Goal: Transaction & Acquisition: Purchase product/service

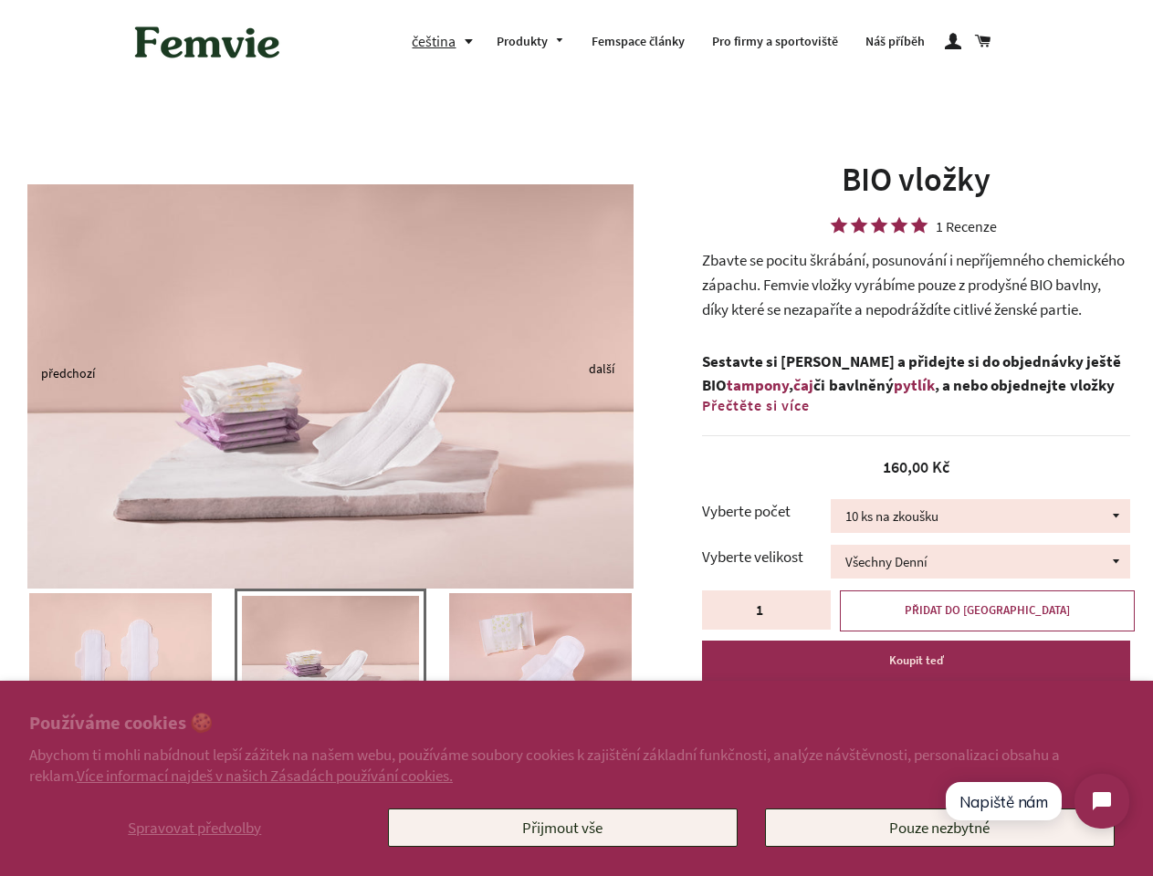
click at [576, 438] on img at bounding box center [330, 386] width 606 height 404
click at [194, 828] on span "Spravovat předvolby" at bounding box center [194, 828] width 133 height 20
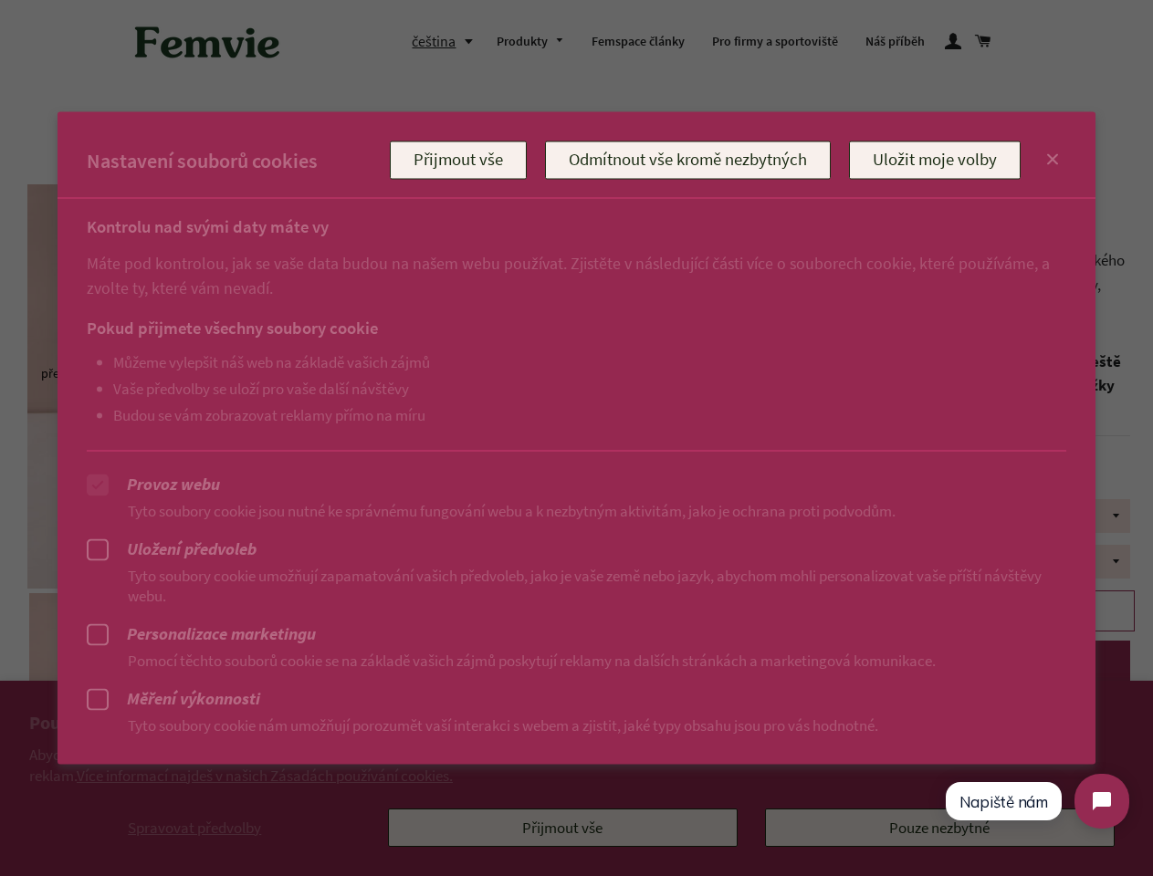
click at [562, 828] on div at bounding box center [576, 438] width 1153 height 876
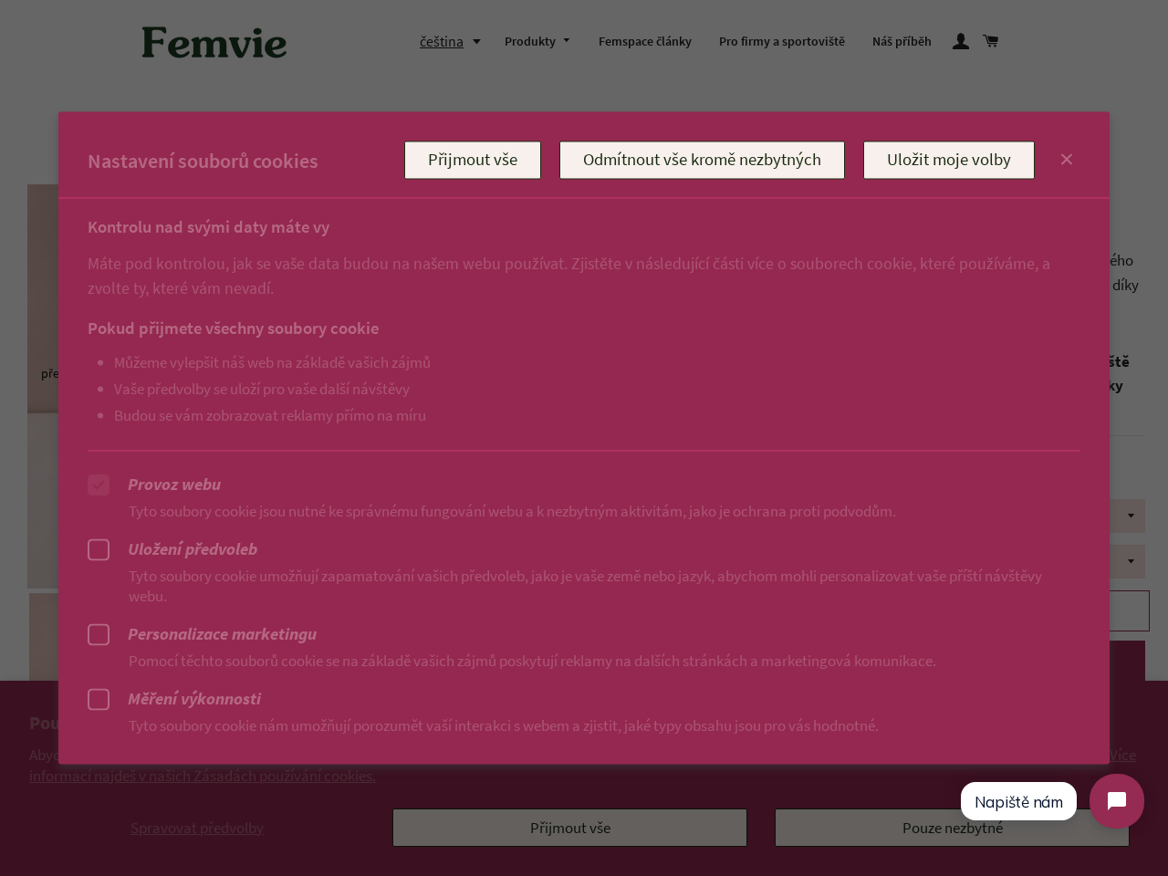
click at [446, 41] on div at bounding box center [584, 438] width 1168 height 876
click at [330, 372] on ul "Můžeme vylepšit náš web na základě vašich zájmů Vaše předvolby se uloží pro vaš…" at bounding box center [566, 387] width 956 height 71
click at [330, 666] on p "Pomocí těchto souborů cookie se na základě vašich zájmů poskytují reklamy na da…" at bounding box center [584, 660] width 993 height 20
click at [0, 657] on div at bounding box center [584, 438] width 1168 height 876
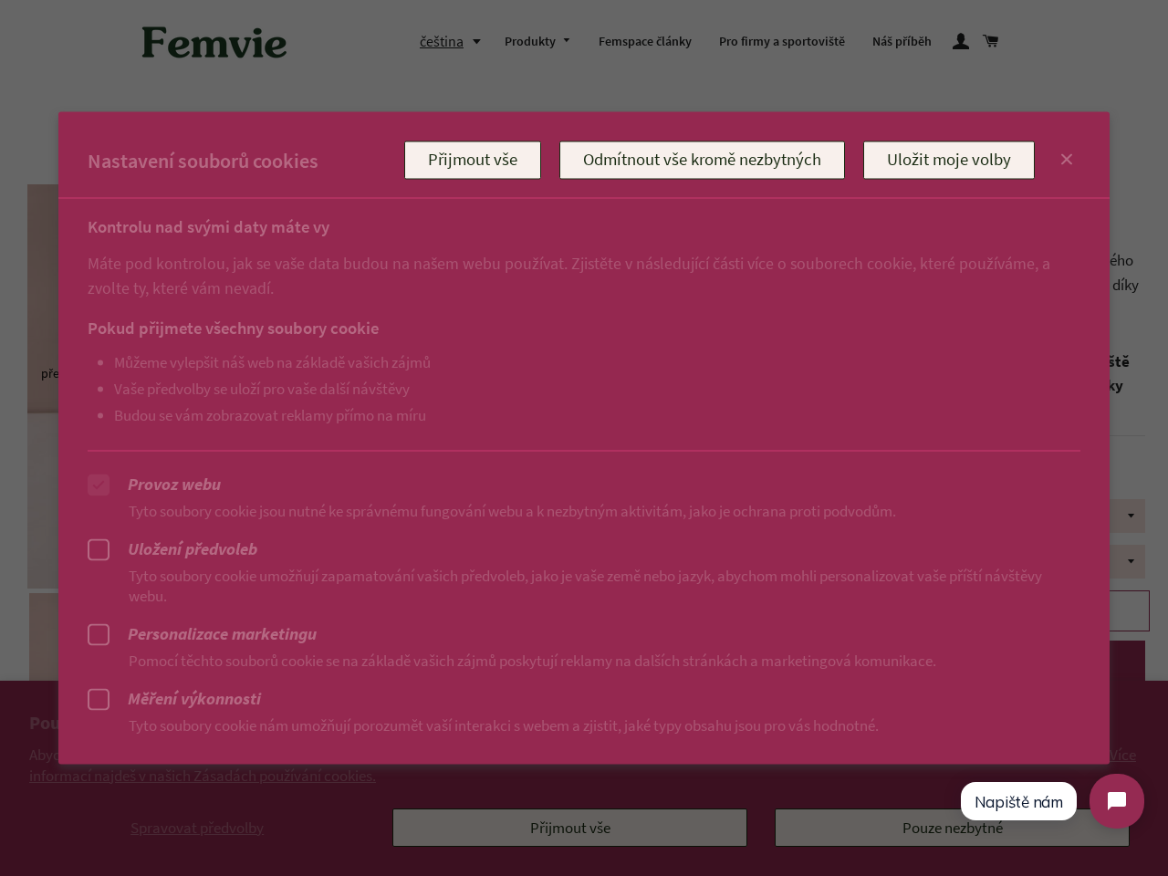
click at [3, 657] on div at bounding box center [584, 438] width 1168 height 876
click at [120, 657] on p "Pomocí těchto souborů cookie se na základě vašich zájmů poskytují reklamy na da…" at bounding box center [584, 660] width 993 height 20
